Goal: Task Accomplishment & Management: Manage account settings

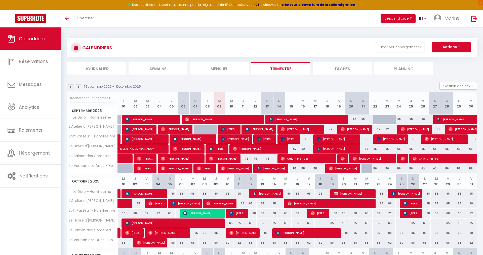
click at [236, 140] on span "Antoine Coze" at bounding box center [235, 139] width 28 height 10
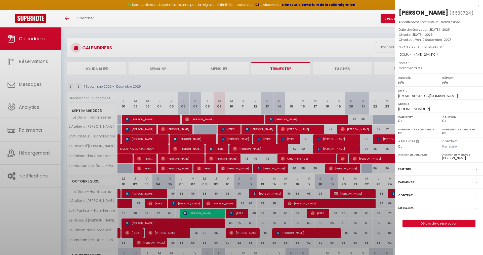
select select "36675"
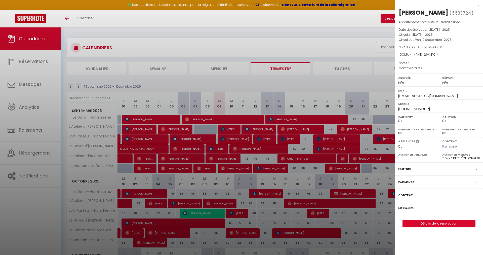
click at [407, 170] on label "Facture" at bounding box center [404, 168] width 13 height 5
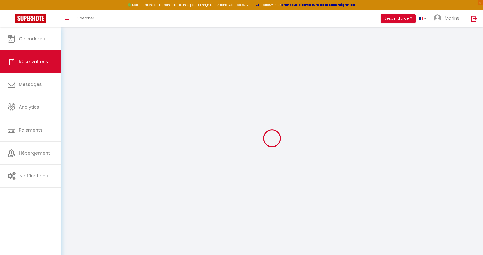
select select "service charge"
select select "cleaning"
select select "taxes"
select select
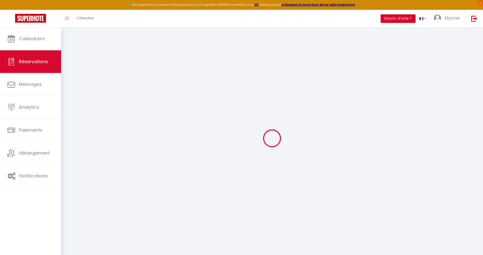
checkbox input "false"
select select
checkbox input "false"
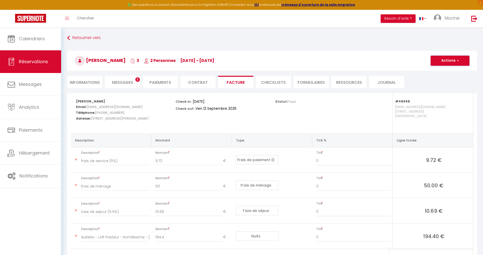
click at [454, 59] on button "Actions" at bounding box center [449, 61] width 39 height 10
click at [444, 78] on link "Aperçu et éditer" at bounding box center [446, 78] width 42 height 7
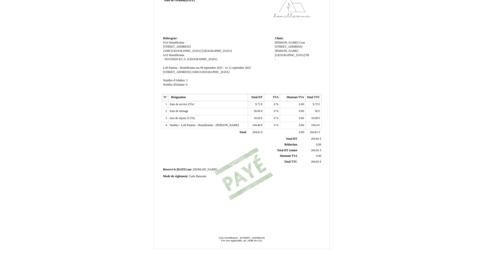
scroll to position [49, 0]
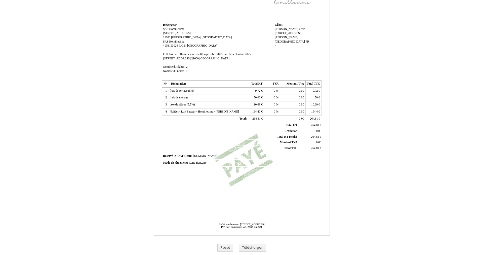
click at [338, 52] on div "Facture Facture N° 6633724 6633724 Date de création [DATE] Hebergeur: Hebergeur…" at bounding box center [242, 109] width 294 height 292
